Goal: Communication & Community: Answer question/provide support

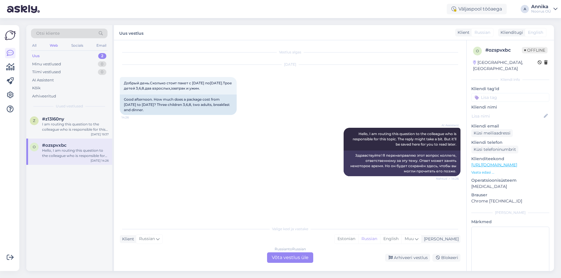
click at [278, 259] on div "Russian to Russian Võta vestlus üle" at bounding box center [290, 258] width 46 height 11
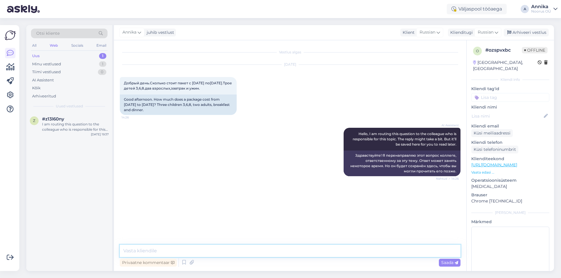
click at [199, 255] on textarea at bounding box center [290, 251] width 341 height 12
click at [149, 252] on textarea "To enrich screen reader interactions, please activate Accessibility in Grammarl…" at bounding box center [290, 251] width 341 height 12
paste textarea "Здравствуйте! Благодарим Вас за интерес по отношению к Noorus Spa Hotel! Можем …"
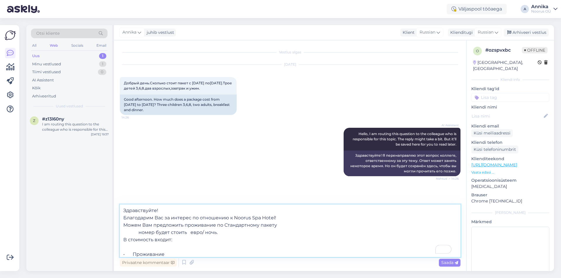
scroll to position [2, 0]
drag, startPoint x: 229, startPoint y: 252, endPoint x: 100, endPoint y: 193, distance: 142.2
click at [100, 193] on div "Otsi kliente All Web Socials Email Uus 1 Minu vestlused 1 Tiimi vestlused 0 AI …" at bounding box center [289, 148] width 527 height 246
type textarea "• Завтрак-buffet • Неограниченное посещение банного центра • Неограниченное пос…"
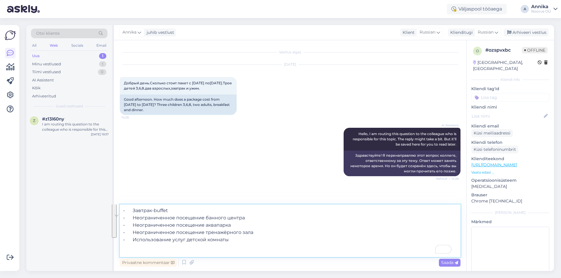
drag, startPoint x: 124, startPoint y: 208, endPoint x: 246, endPoint y: 273, distance: 138.6
click at [246, 273] on div "Otsi kliente All Web Socials Email Uus 1 Minu vestlused 1 Tiimi vestlused 0 AI …" at bounding box center [292, 148] width 538 height 260
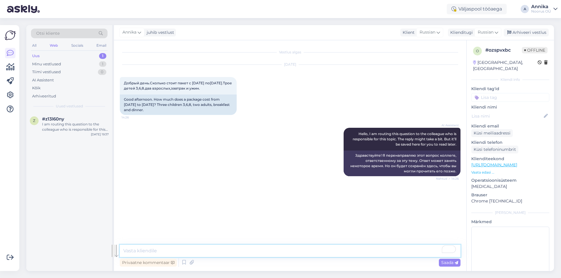
scroll to position [0, 0]
click at [166, 250] on textarea "To enrich screen reader interactions, please activate Accessibility in Grammarl…" at bounding box center [290, 251] width 341 height 12
paste textarea "[PERSON_NAME] Вам предложить проживание по пакету «Вкус Прибалтики» номер будет…"
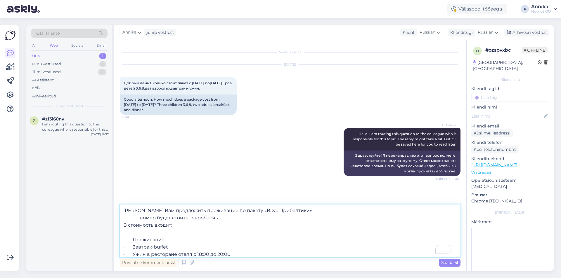
click at [278, 211] on textarea "[PERSON_NAME] Вам предложить проживание по пакету «Вкус Прибалтики» номер будет…" at bounding box center [290, 231] width 341 height 53
click at [125, 219] on textarea "[PERSON_NAME] Вам предложить проживание по пакету «Вкус Прибалтики» в Семейном …" at bounding box center [290, 231] width 341 height 53
click at [126, 219] on textarea "[PERSON_NAME] Вам предложить проживание по пакету «Вкус Прибалтики» в Семейном …" at bounding box center [290, 231] width 341 height 53
click at [168, 220] on textarea "[PERSON_NAME] Вам предложить проживание по пакету «Вкус Прибалтики» в Семейном …" at bounding box center [290, 231] width 341 height 53
click at [163, 219] on textarea "[PERSON_NAME] Вам предложить проживание по пакету «Вкус Прибалтики» в Семейном …" at bounding box center [290, 231] width 341 height 53
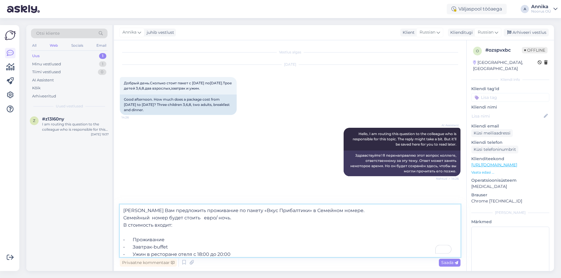
click at [278, 212] on textarea "[PERSON_NAME] Вам предложить проживание по пакету «Вкус Прибалтики» в Семейном …" at bounding box center [290, 231] width 341 height 53
click at [198, 216] on textarea "Можем Вам предложить проживание по пакету «Вкус Прибалтики» в Семейном номере с…" at bounding box center [290, 231] width 341 height 53
click at [226, 218] on textarea "Можем Вам предложить проживание по пакету «Вкус Прибалтики» в Семейном номере с…" at bounding box center [290, 231] width 341 height 53
click at [250, 220] on textarea "Можем Вам предложить проживание по пакету «Вкус Прибалтики» в Семейном номере с…" at bounding box center [290, 231] width 341 height 53
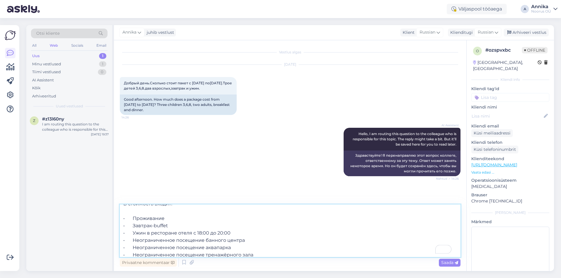
scroll to position [29, 0]
click at [250, 240] on textarea "Можем Вам предложить проживание по пакету «Вкус Прибалтики» в Семейном номере с…" at bounding box center [290, 231] width 341 height 53
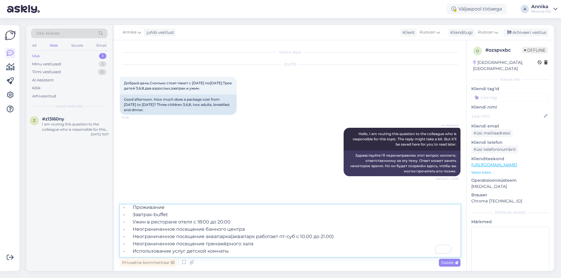
scroll to position [47, 0]
click at [240, 241] on textarea "Можем Вам предложить проживание по пакету «Вкус Прибалтики» в Семейном номере с…" at bounding box center [290, 231] width 341 height 53
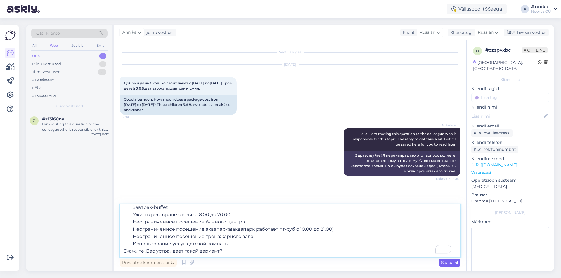
type textarea "Можем Вам предложить проживание по пакету «Вкус Прибалтики» в Семейном номере с…"
click at [278, 265] on span "Saada" at bounding box center [449, 262] width 17 height 5
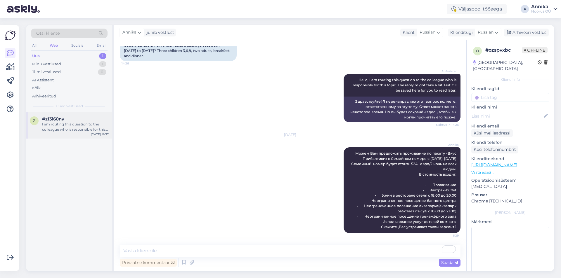
click at [57, 130] on div "I am routing this question to the colleague who is responsible for this topic. …" at bounding box center [75, 127] width 67 height 11
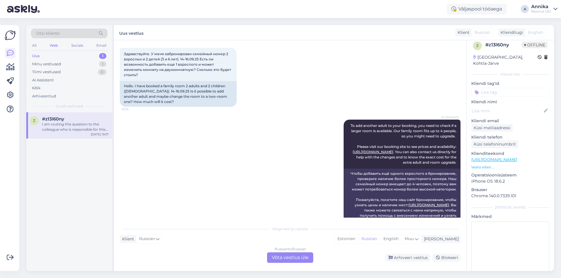
scroll to position [0, 0]
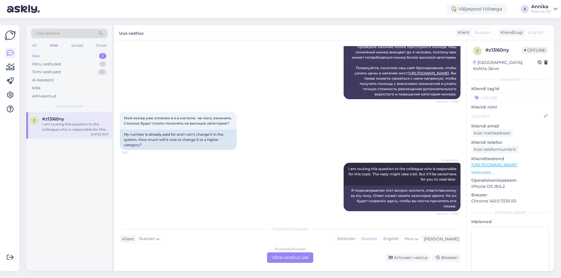
click at [278, 255] on div "Russian to Russian Võta vestlus üle" at bounding box center [290, 258] width 46 height 11
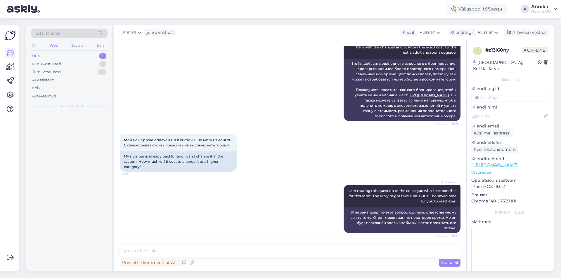
scroll to position [145, 0]
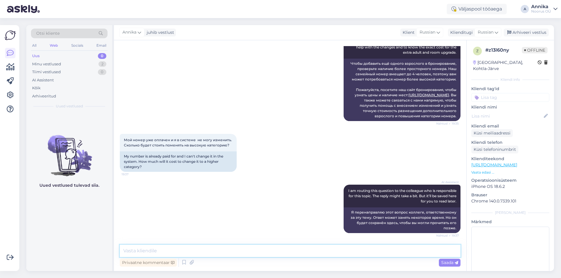
click at [155, 249] on textarea at bounding box center [290, 251] width 341 height 12
type textarea "Здравствуйте!Уточните Ваши данные,чтобы мы смогли достоверно просмотреть Вашу б…"
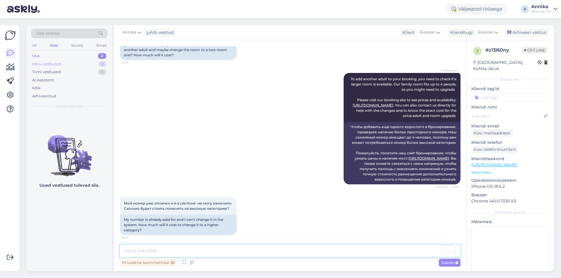
scroll to position [76, 0]
click at [47, 65] on div "Minu vestlused" at bounding box center [46, 64] width 29 height 6
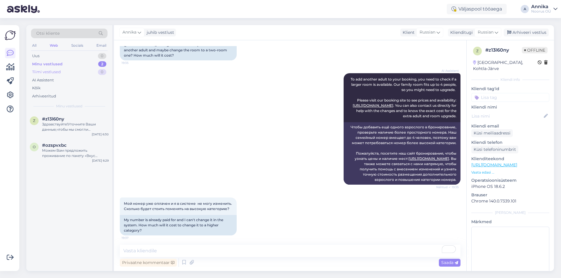
click at [58, 72] on div "Tiimi vestlused" at bounding box center [46, 72] width 29 height 6
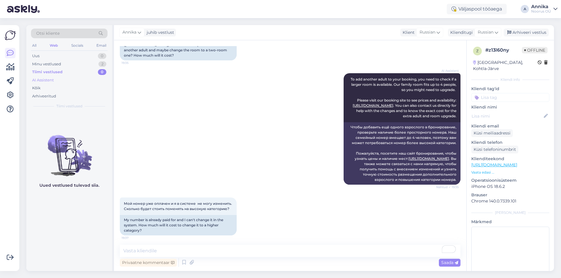
click at [58, 81] on div "AI Assistent" at bounding box center [69, 80] width 77 height 8
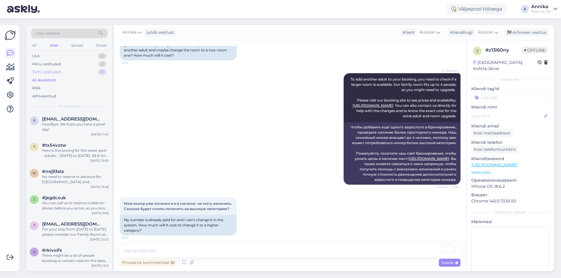
click at [58, 73] on div "Tiimi vestlused" at bounding box center [46, 72] width 29 height 6
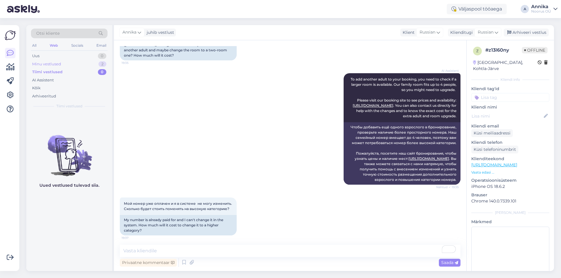
click at [60, 65] on div "Minu vestlused" at bounding box center [46, 64] width 29 height 6
